Goal: Task Accomplishment & Management: Use online tool/utility

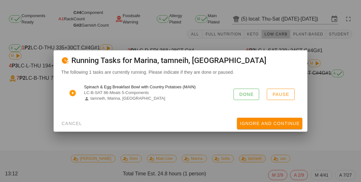
scroll to position [30, 0]
click at [244, 96] on span "Done" at bounding box center [246, 94] width 15 height 5
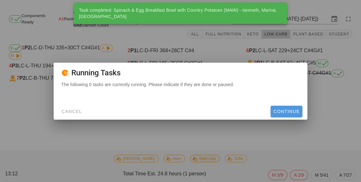
click at [279, 117] on button "Continue" at bounding box center [286, 111] width 32 height 11
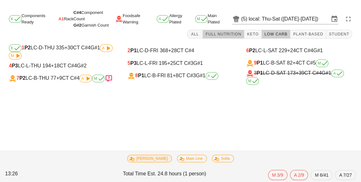
click at [231, 32] on span "Full Nutrition" at bounding box center [223, 34] width 36 height 4
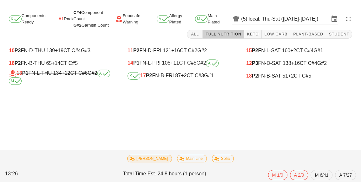
click at [175, 72] on div "K 17 P2 FN-B-FRI 87 +2 CT C#3 G#1" at bounding box center [180, 76] width 106 height 8
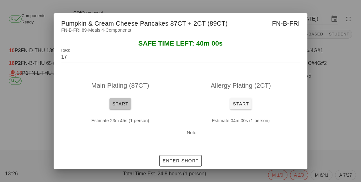
click at [119, 102] on span "Start" at bounding box center [120, 103] width 16 height 5
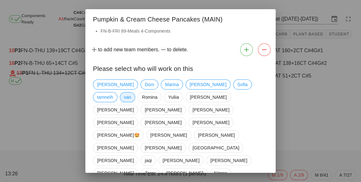
click at [131, 93] on span "van" at bounding box center [127, 98] width 7 height 10
click at [113, 93] on span "tamneih" at bounding box center [105, 98] width 16 height 10
click at [165, 84] on span "Marina" at bounding box center [172, 85] width 14 height 10
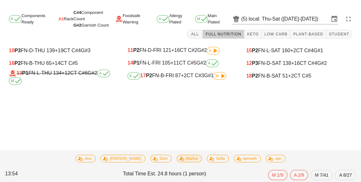
click at [181, 161] on span "Marina" at bounding box center [189, 158] width 17 height 7
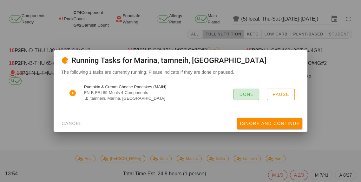
click at [247, 95] on span "Done" at bounding box center [246, 94] width 15 height 5
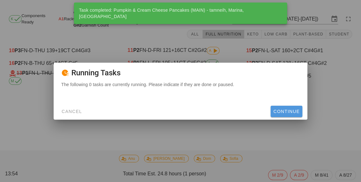
click at [288, 117] on button "Continue" at bounding box center [286, 111] width 32 height 11
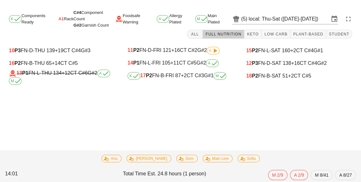
click at [34, 61] on div "16 P2 FN-B-THU 65 +14 CT C#5" at bounding box center [62, 64] width 106 height 6
type input "16"
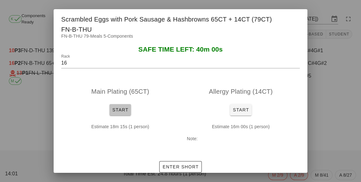
click at [121, 107] on span "Start" at bounding box center [120, 109] width 16 height 5
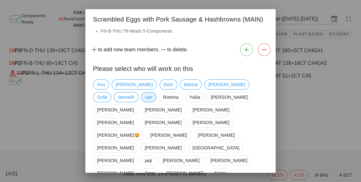
click at [145, 99] on span "van" at bounding box center [148, 98] width 7 height 10
click at [165, 76] on div "Please select who will work on this" at bounding box center [180, 68] width 190 height 18
click at [134, 93] on span "tamneih" at bounding box center [126, 98] width 16 height 10
click at [157, 81] on div "Anu [PERSON_NAME] [PERSON_NAME] van [PERSON_NAME] [PERSON_NAME] [PERSON_NAME] […" at bounding box center [180, 167] width 175 height 180
click at [184, 82] on span "Marina" at bounding box center [191, 85] width 14 height 10
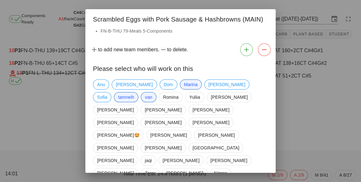
scroll to position [30, 0]
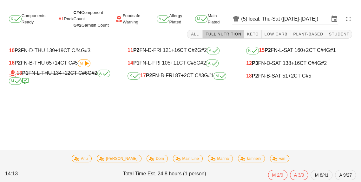
click at [74, 60] on div "16 P2 FN-B-THU 65 +14 CT C#5 M" at bounding box center [62, 64] width 106 height 8
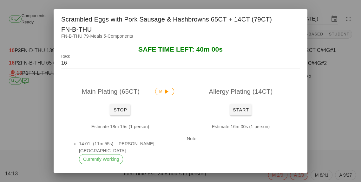
scroll to position [7, 0]
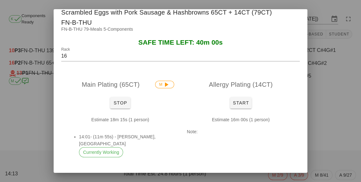
click at [193, 177] on button "Enter Short" at bounding box center [180, 182] width 42 height 11
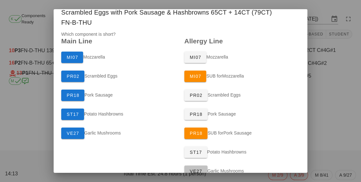
click at [198, 169] on span "VE27" at bounding box center [195, 171] width 13 height 5
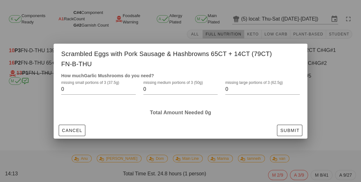
scroll to position [0, 0]
click at [250, 86] on input "0" at bounding box center [258, 89] width 66 height 10
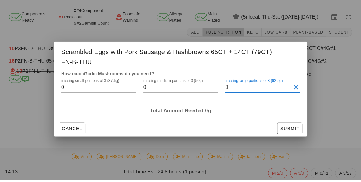
scroll to position [30, 0]
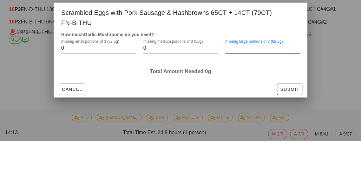
type input "4"
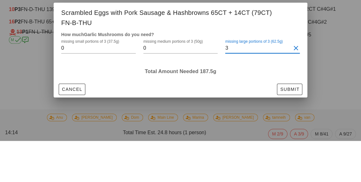
type input "3"
click at [279, 97] on div at bounding box center [262, 99] width 75 height 4
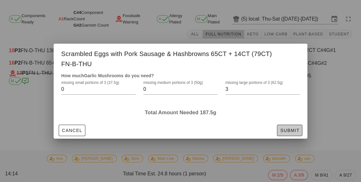
click at [292, 128] on span "Submit" at bounding box center [290, 130] width 20 height 5
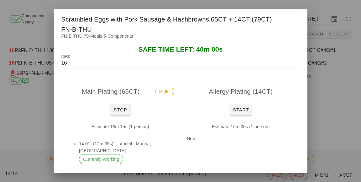
scroll to position [7, 0]
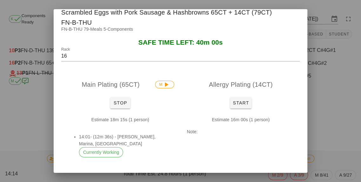
click at [160, 177] on button "Enter Short" at bounding box center [156, 182] width 42 height 11
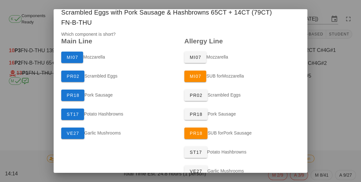
scroll to position [42, 0]
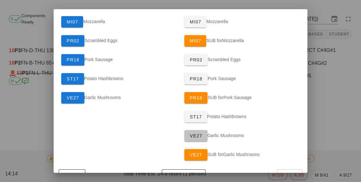
click at [197, 133] on span "VE27" at bounding box center [195, 135] width 13 height 5
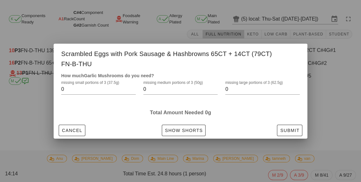
scroll to position [0, 0]
click at [269, 86] on input "0" at bounding box center [258, 89] width 66 height 10
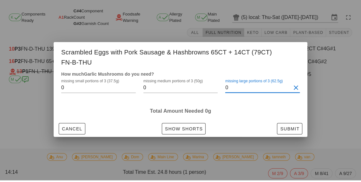
scroll to position [30, 0]
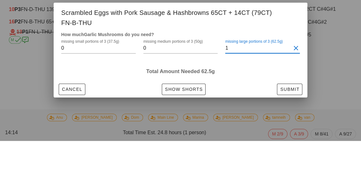
type input "1"
click at [267, 105] on div "Total Amount Needed 62.5g" at bounding box center [180, 112] width 246 height 15
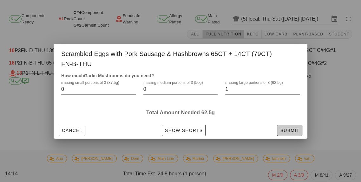
click at [297, 128] on span "Submit" at bounding box center [290, 130] width 20 height 5
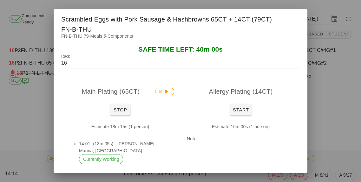
scroll to position [7, 0]
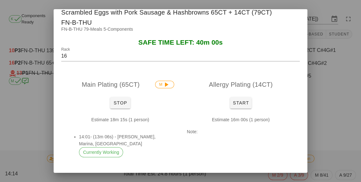
click at [205, 180] on span "Show Shorts" at bounding box center [204, 182] width 38 height 5
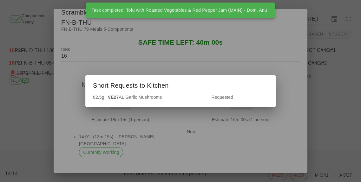
click at [326, 94] on div at bounding box center [180, 91] width 361 height 182
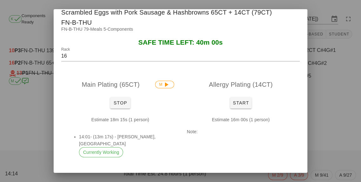
click at [202, 177] on button "Show Shorts" at bounding box center [204, 182] width 44 height 11
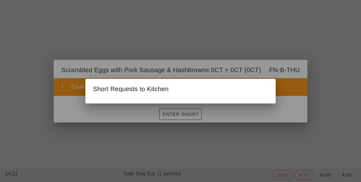
scroll to position [0, 0]
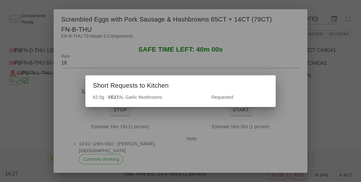
click at [328, 126] on div at bounding box center [180, 91] width 361 height 182
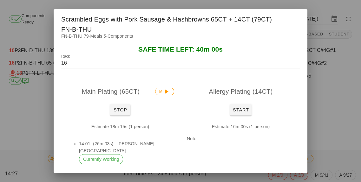
click at [325, 128] on div at bounding box center [180, 91] width 361 height 182
click at [319, 132] on div "Task started: Shrimp Poke Bowl (MAIN) - [PERSON_NAME] Components Ready A1 Rack …" at bounding box center [180, 95] width 361 height 175
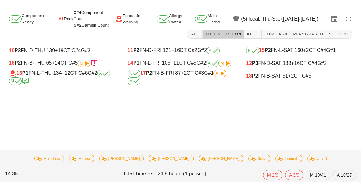
click at [202, 70] on div "K 17 P2 FN-B-FRI 87 +2 CT C#3 G#1 A M" at bounding box center [180, 77] width 106 height 15
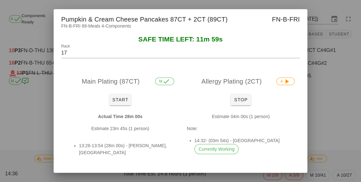
click at [325, 109] on div at bounding box center [180, 91] width 361 height 182
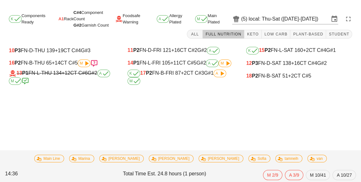
click at [213, 70] on span "G#1" at bounding box center [209, 72] width 10 height 5
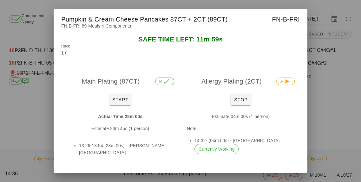
click at [326, 80] on div at bounding box center [180, 91] width 361 height 182
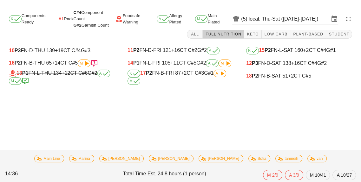
click at [224, 44] on div "11 P2 FN-D-FRI 121 +16 CT C#2 G#2 A" at bounding box center [180, 50] width 116 height 13
click at [184, 70] on div "K 17 P2 FN-B-FRI 87 +2 CT C#3 G#1 A M" at bounding box center [180, 77] width 106 height 15
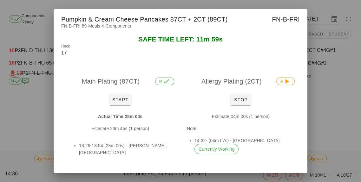
click at [329, 104] on div at bounding box center [180, 91] width 361 height 182
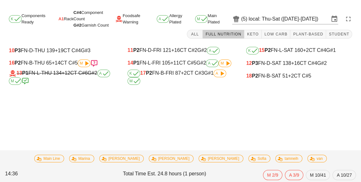
click at [88, 60] on icon at bounding box center [87, 64] width 8 height 8
type input "16"
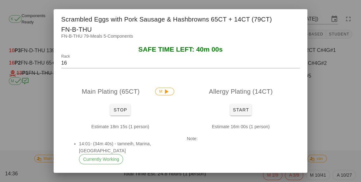
scroll to position [7, 0]
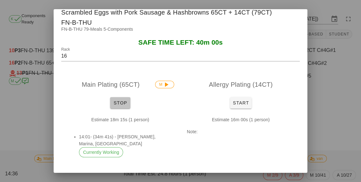
click at [115, 100] on span "Stop" at bounding box center [120, 102] width 15 height 5
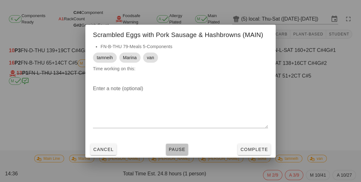
click at [180, 144] on button "Pause" at bounding box center [177, 149] width 22 height 11
